Goal: Transaction & Acquisition: Purchase product/service

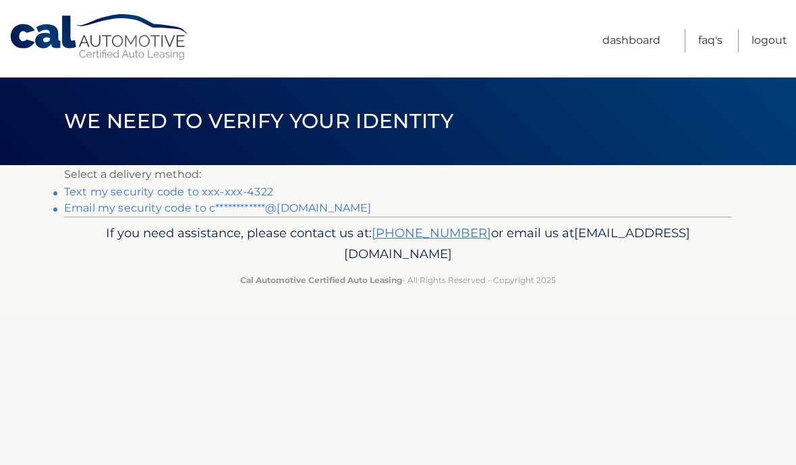
click at [228, 193] on link "Text my security code to xxx-xxx-4322" at bounding box center [168, 191] width 209 height 13
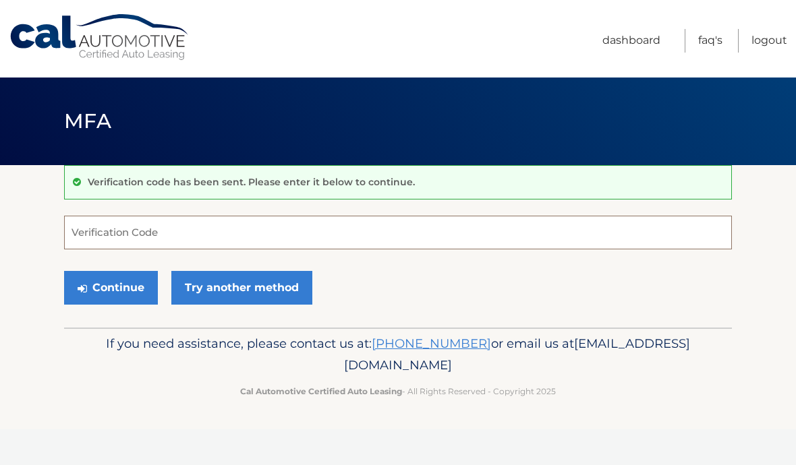
click at [337, 227] on input "Verification Code" at bounding box center [398, 233] width 668 height 34
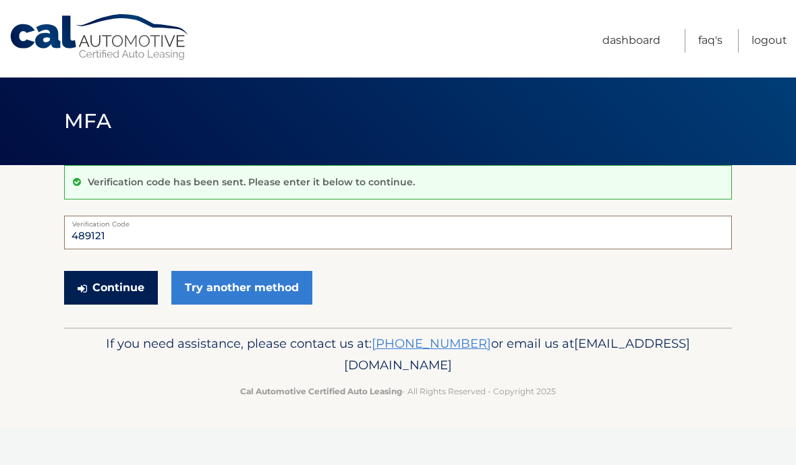
type input "489121"
click at [117, 285] on button "Continue" at bounding box center [111, 288] width 94 height 34
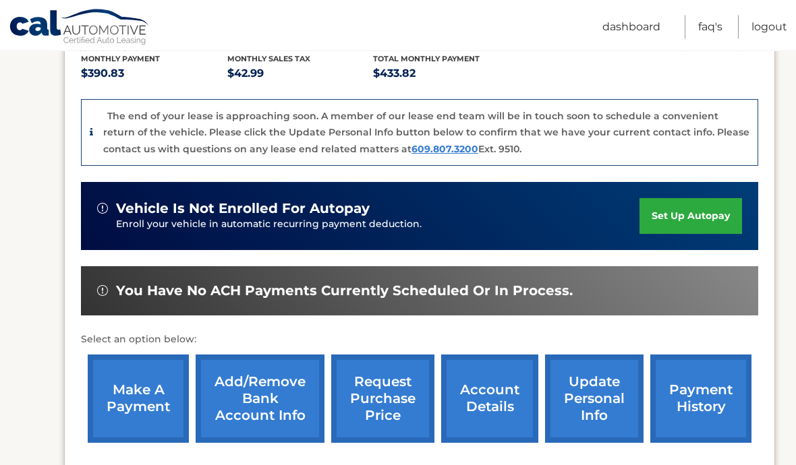
scroll to position [310, 0]
click at [160, 375] on link "make a payment" at bounding box center [138, 399] width 101 height 88
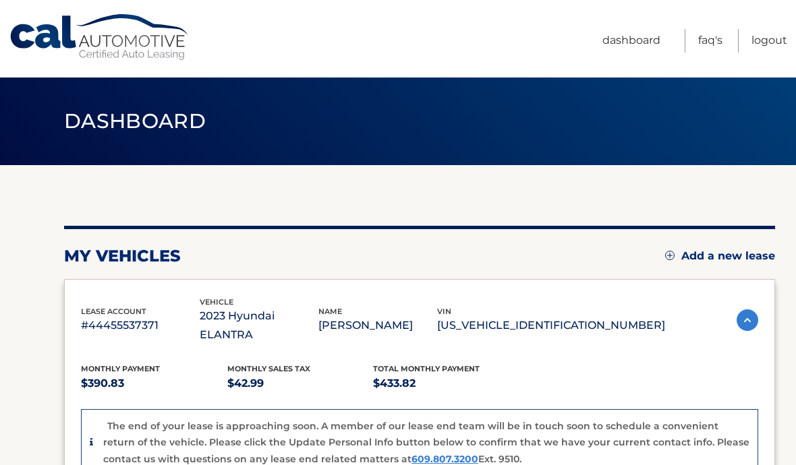
scroll to position [106, 0]
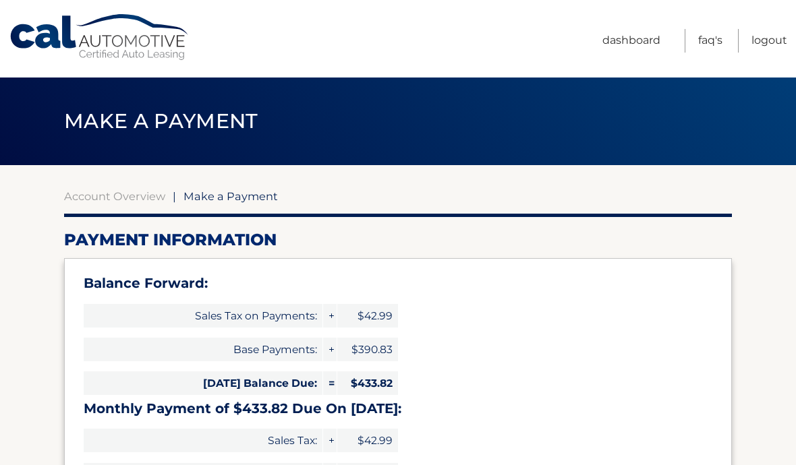
select select "MTk4ZDVlMWUtOWZhNC00NDdkLTlkOGMtNDU3NTQyZTY0ZWRm"
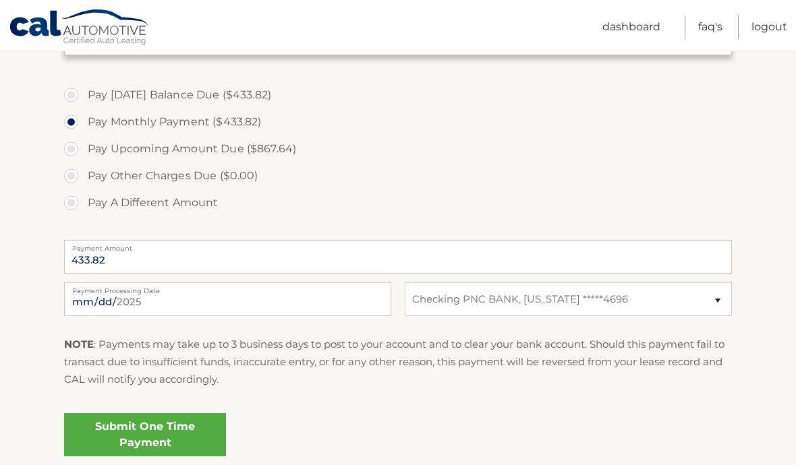
scroll to position [481, 0]
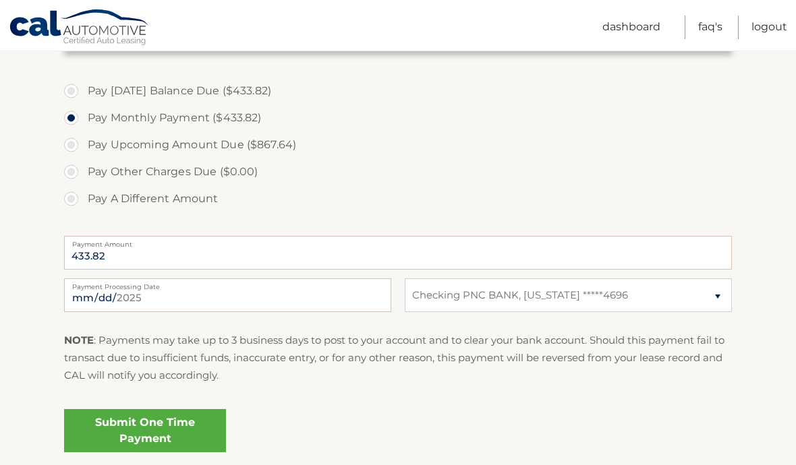
click at [196, 426] on link "Submit One Time Payment" at bounding box center [145, 430] width 162 height 43
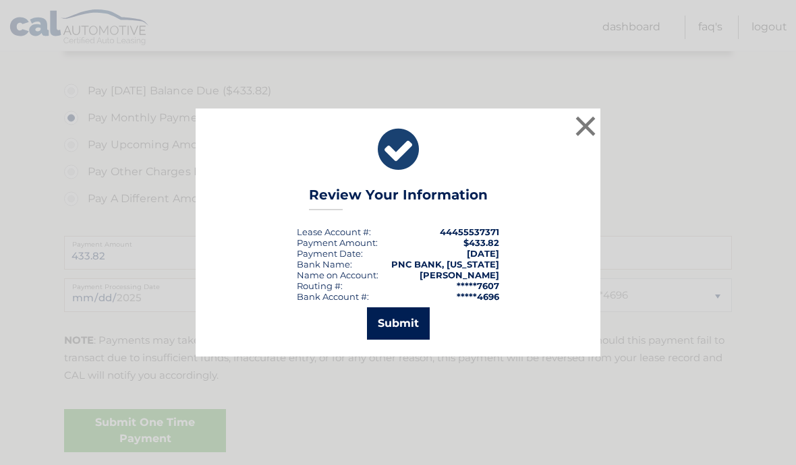
click at [403, 338] on button "Submit" at bounding box center [398, 323] width 63 height 32
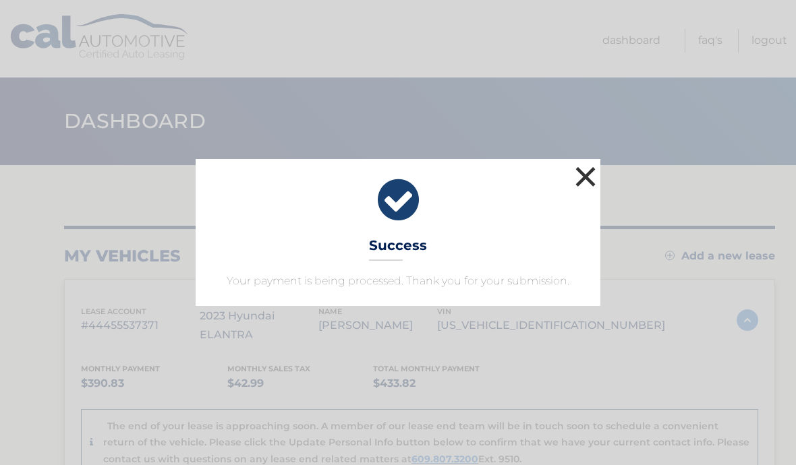
click at [579, 177] on button "×" at bounding box center [585, 176] width 27 height 27
